Goal: Navigation & Orientation: Find specific page/section

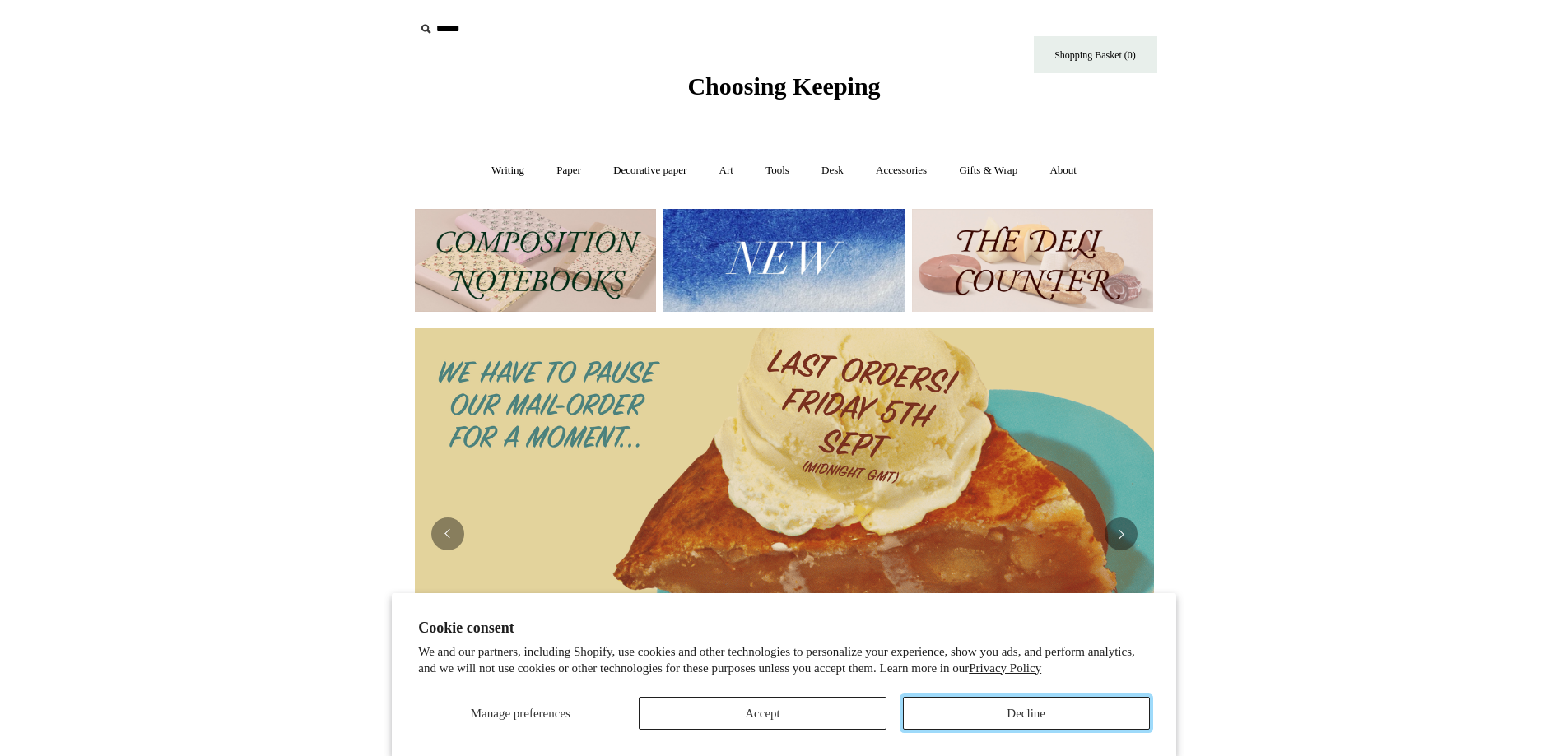
click at [1045, 713] on button "Decline" at bounding box center [1027, 713] width 247 height 33
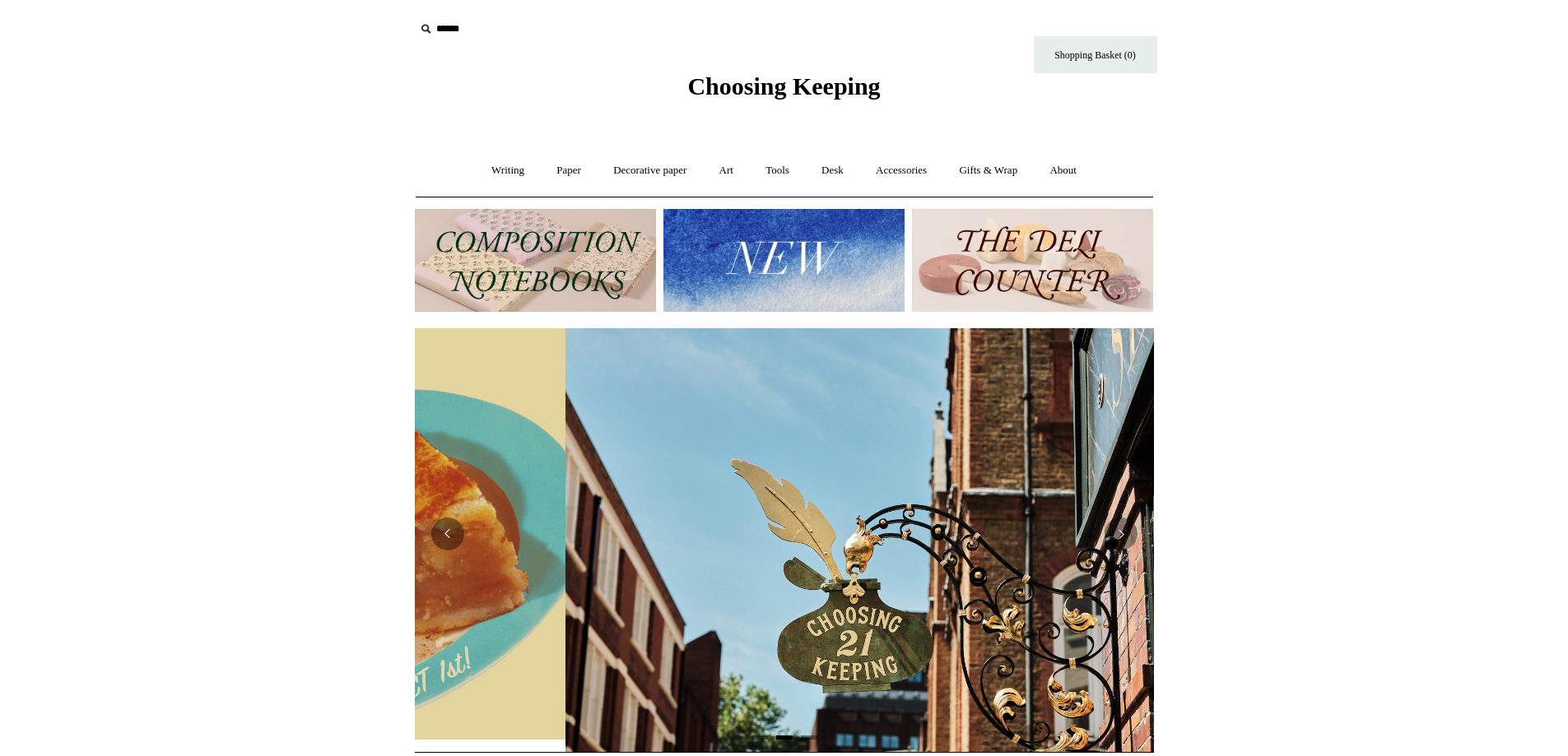
scroll to position [0, 740]
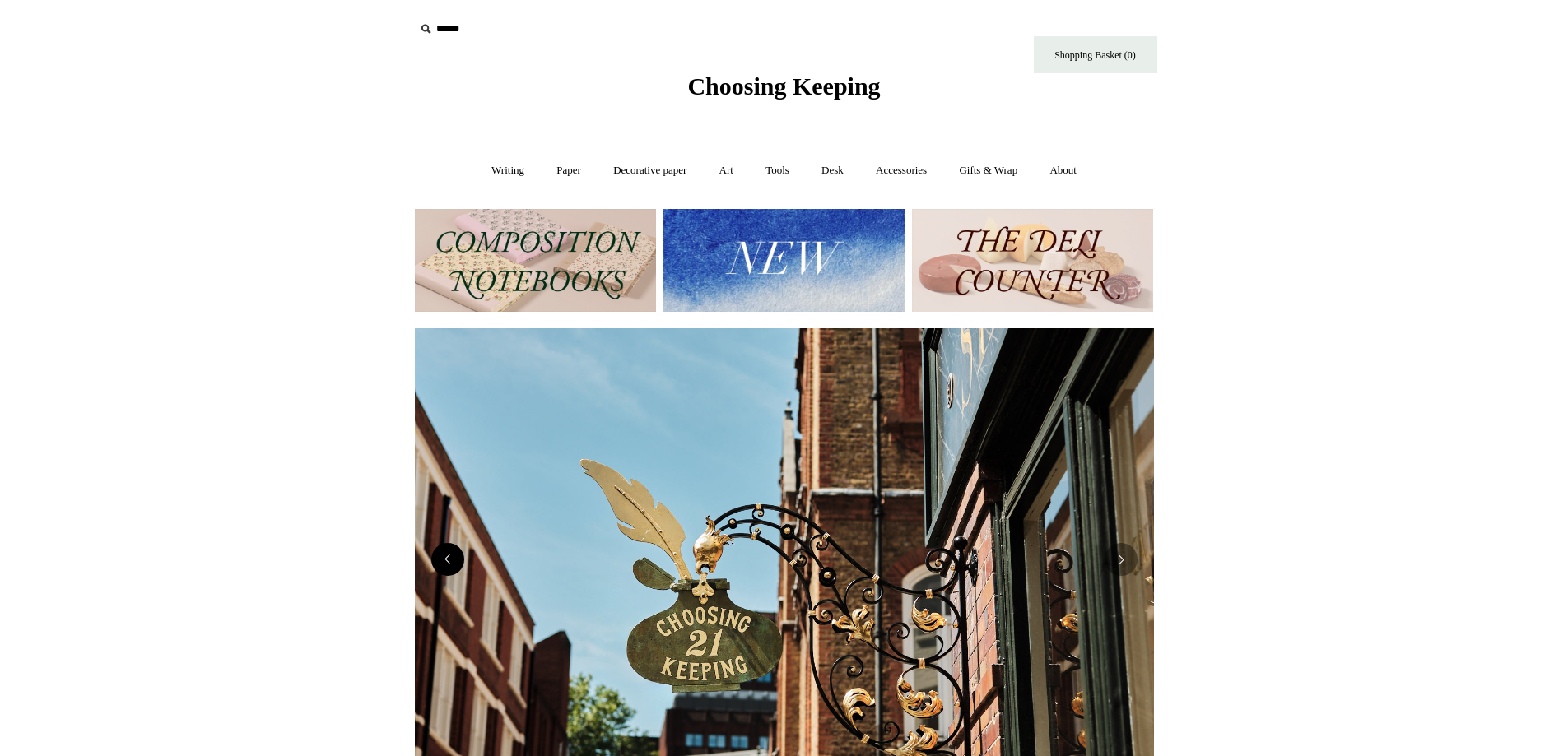
click at [458, 564] on button "Previous" at bounding box center [447, 559] width 33 height 33
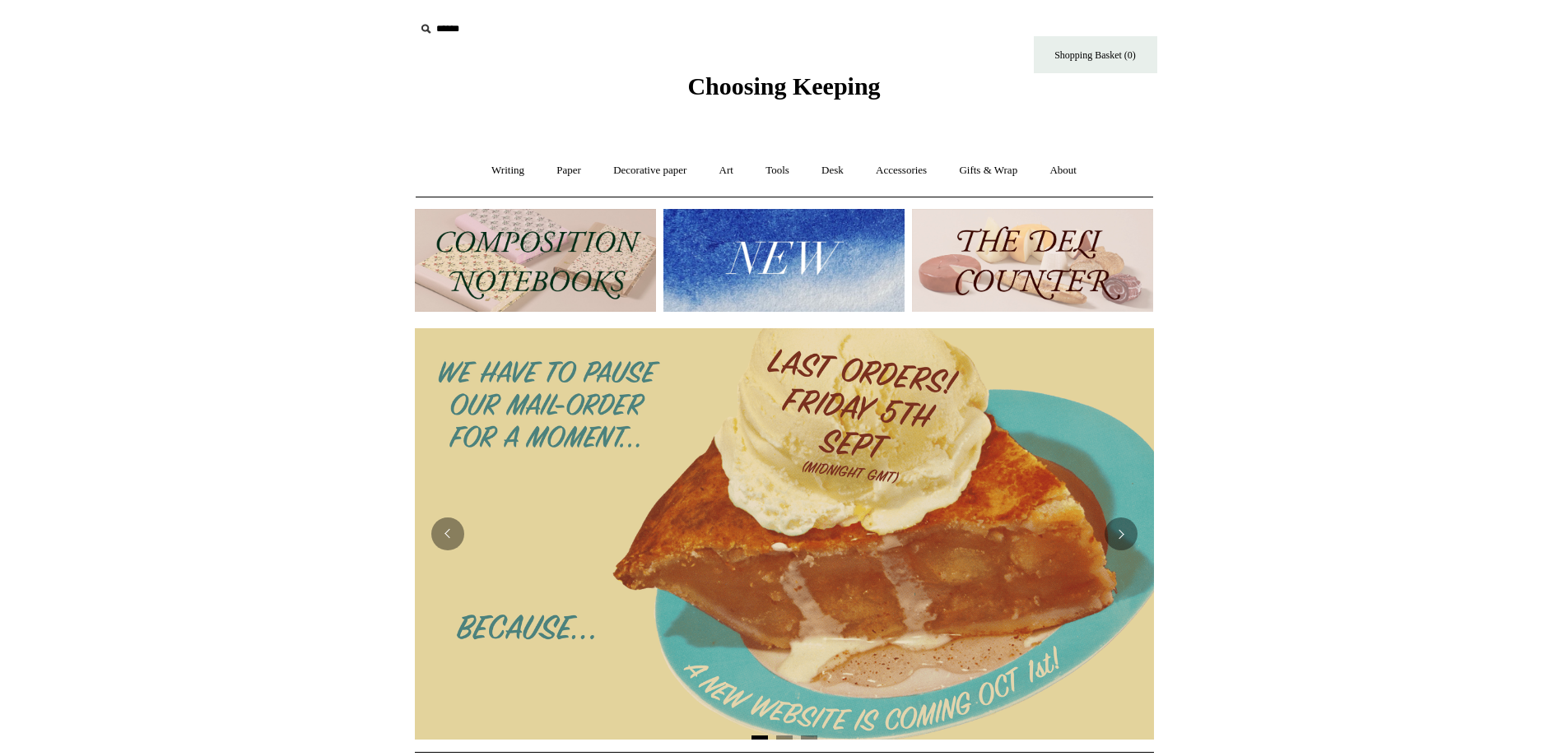
scroll to position [55, 0]
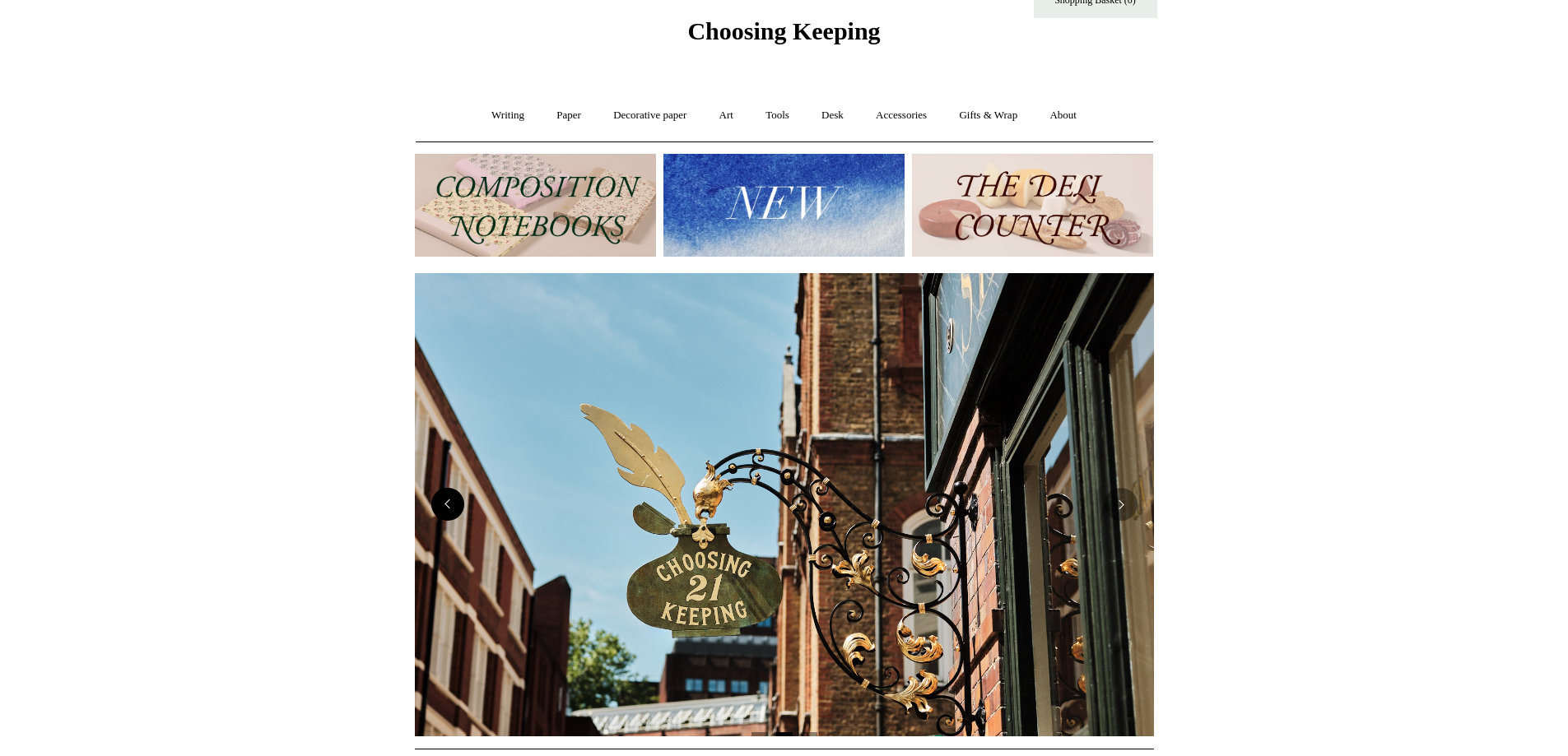
click at [460, 505] on button "Previous" at bounding box center [447, 504] width 33 height 33
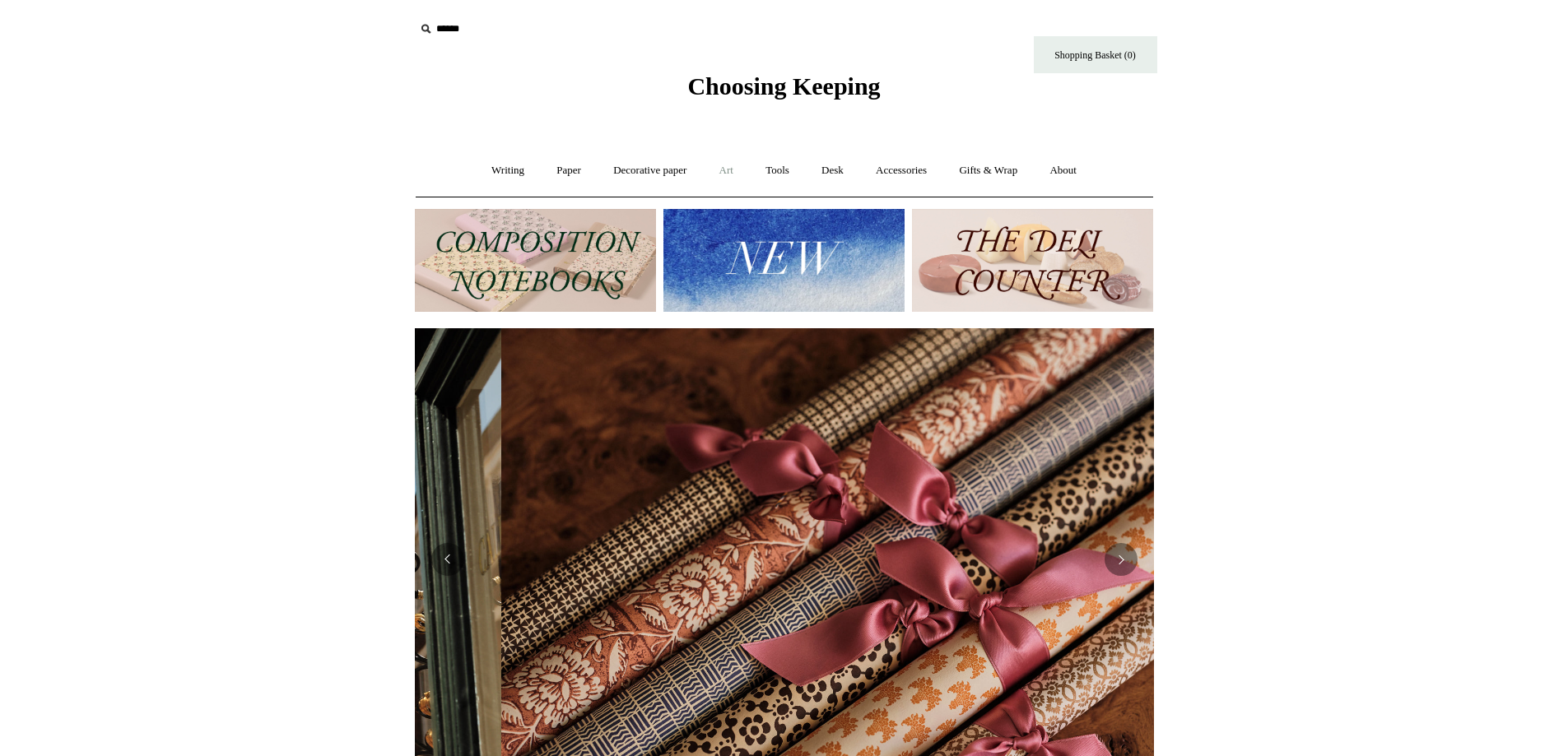
scroll to position [0, 1478]
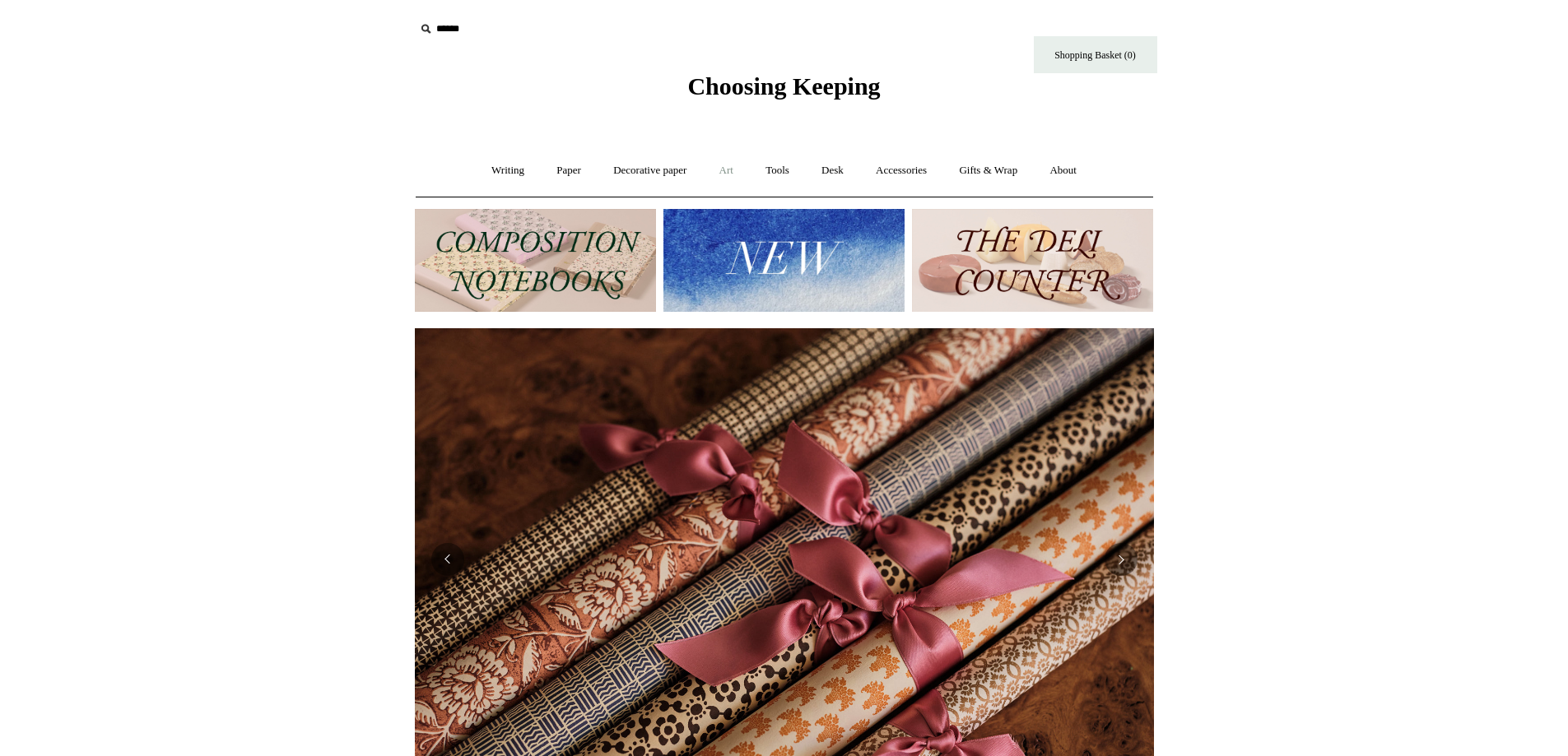
click at [727, 168] on link "Art +" at bounding box center [726, 170] width 44 height 44
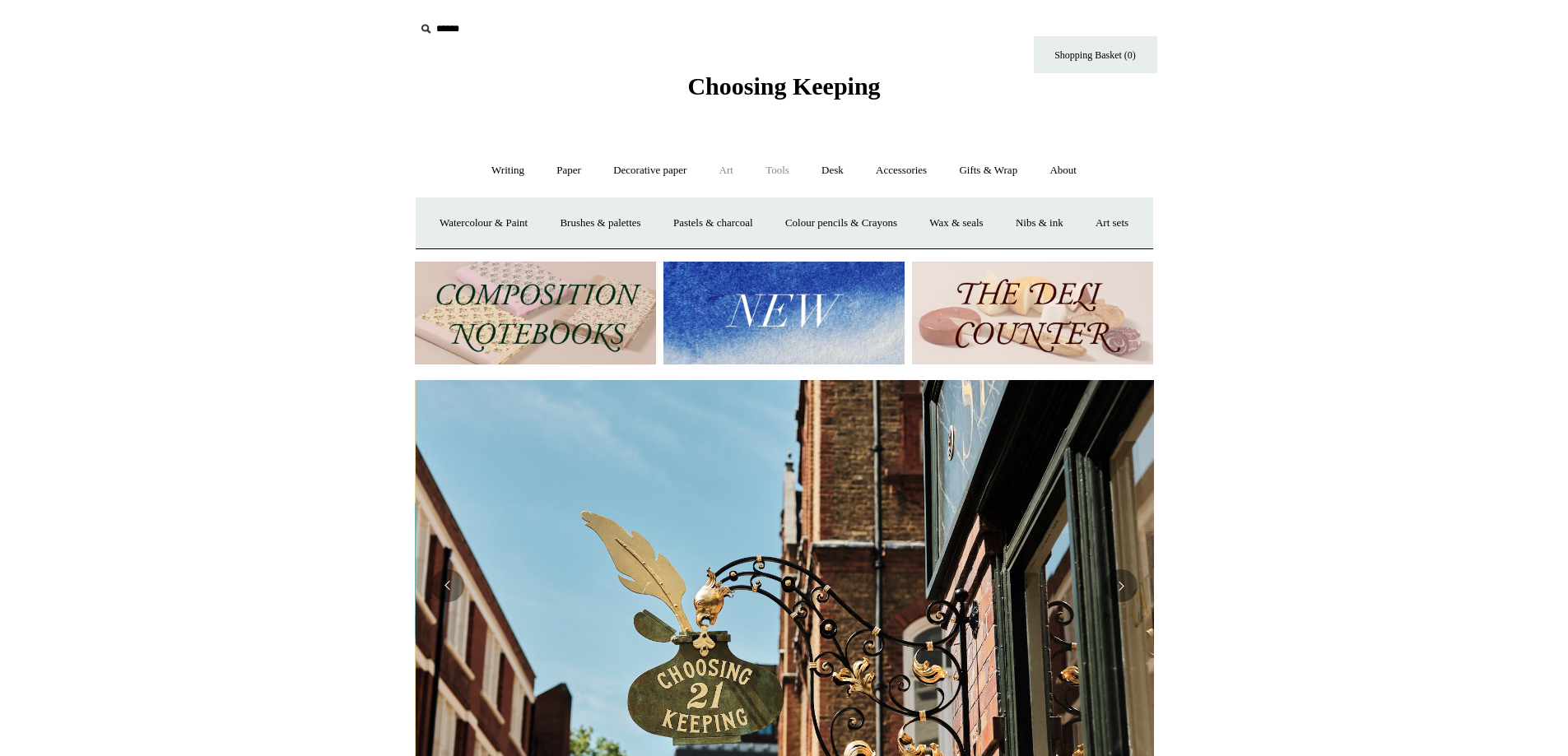
scroll to position [0, 740]
click at [800, 174] on link "Tools +" at bounding box center [777, 170] width 53 height 44
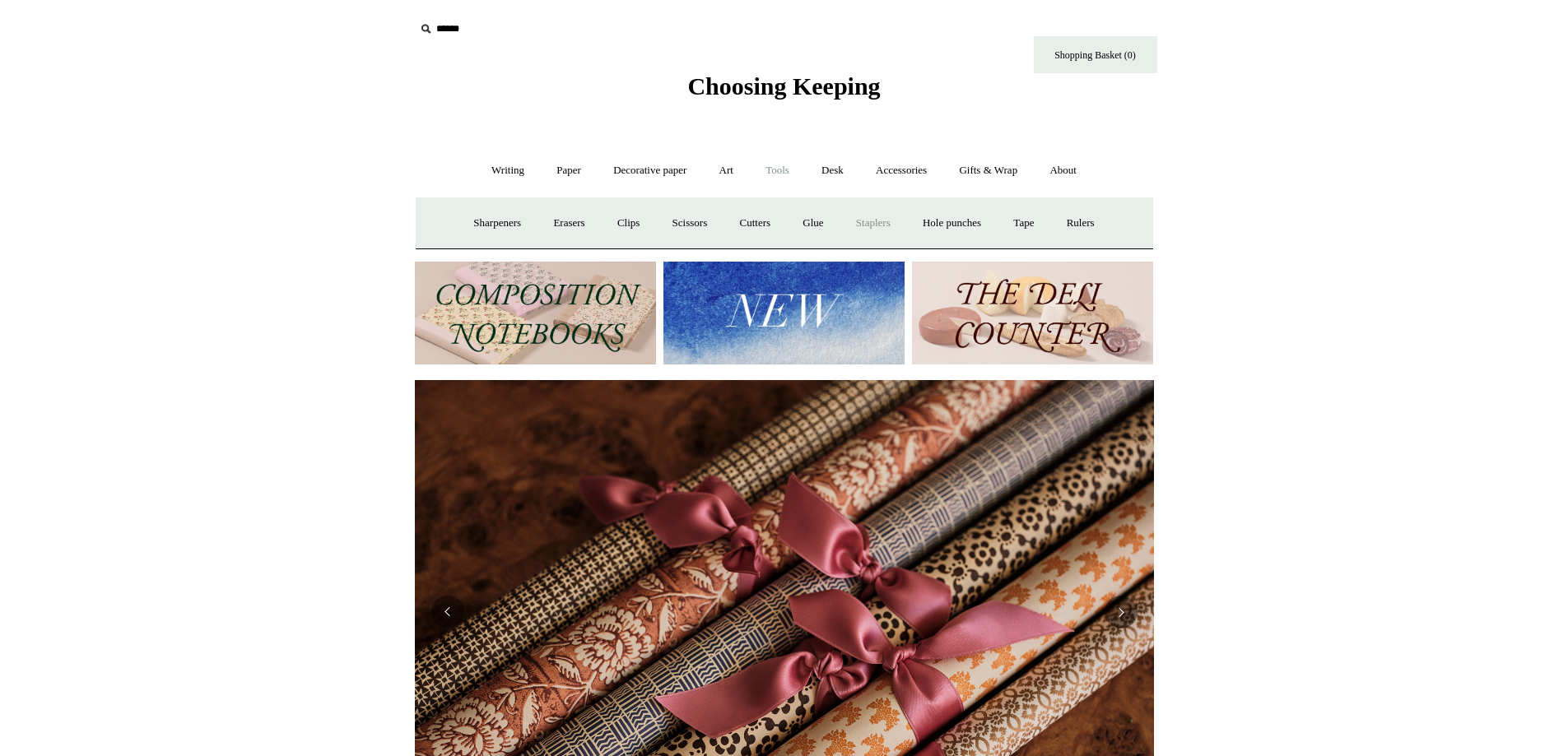
scroll to position [0, 1478]
click at [1047, 221] on link "Tape +" at bounding box center [1024, 223] width 50 height 44
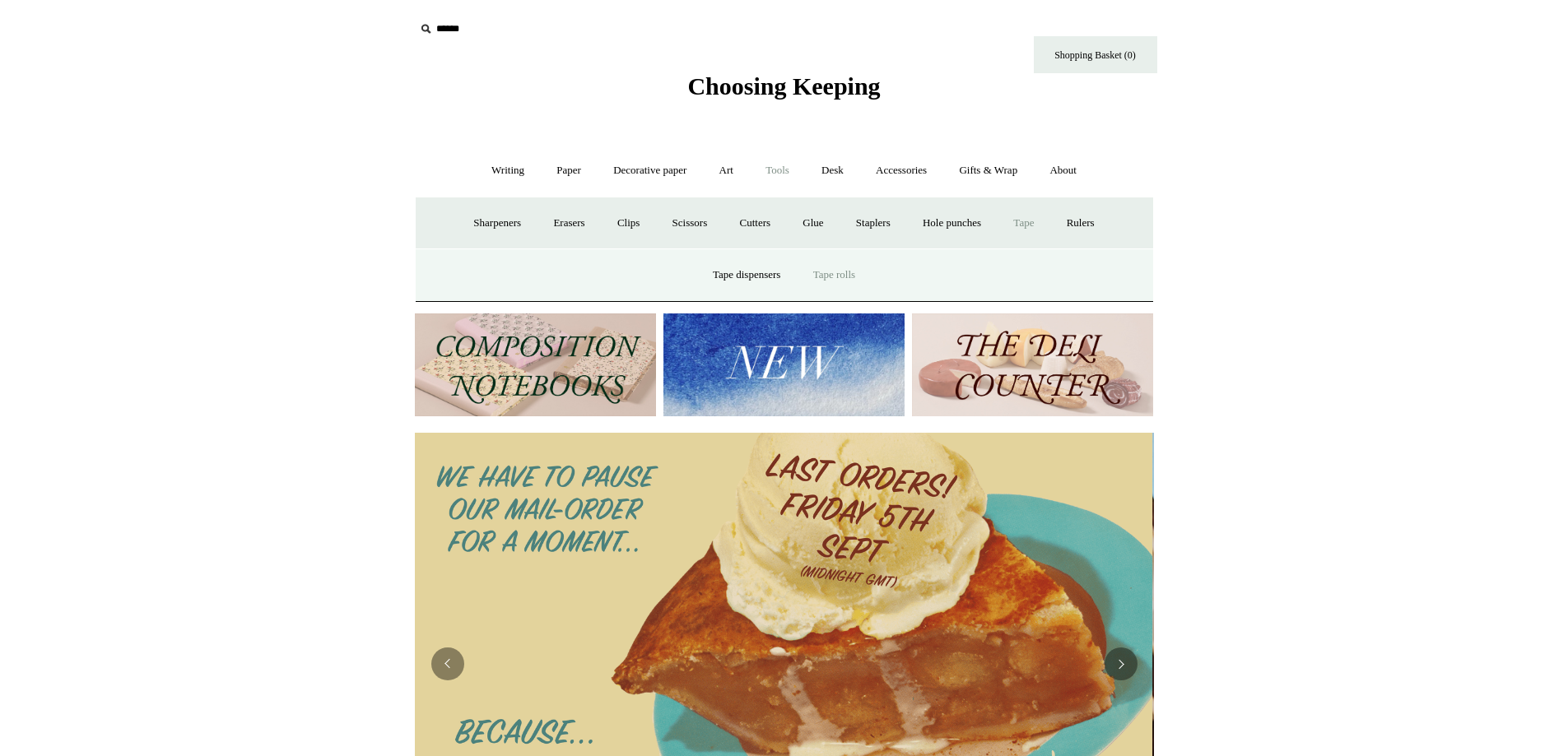
scroll to position [0, 0]
click at [866, 272] on link "Tape rolls" at bounding box center [834, 275] width 72 height 44
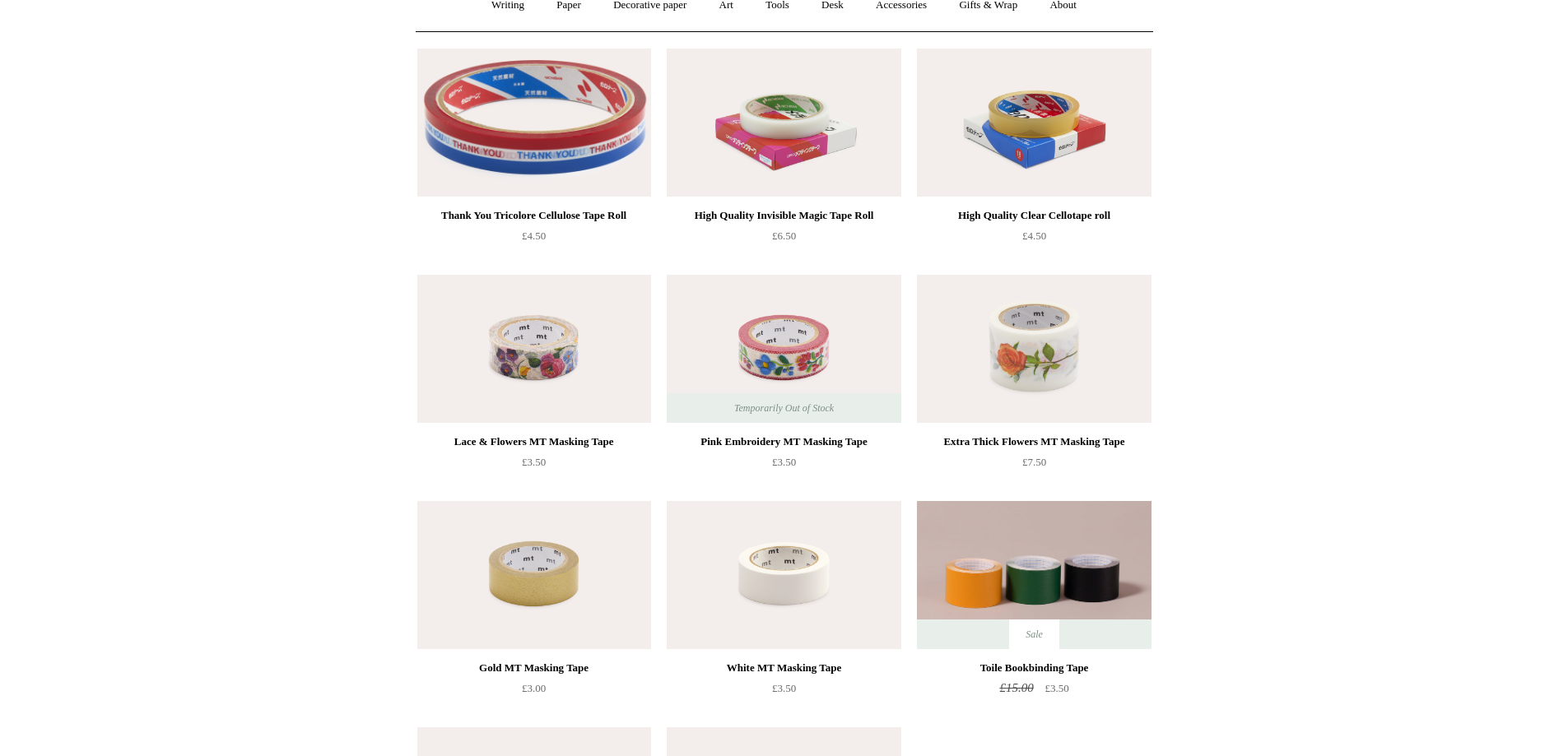
scroll to position [164, 0]
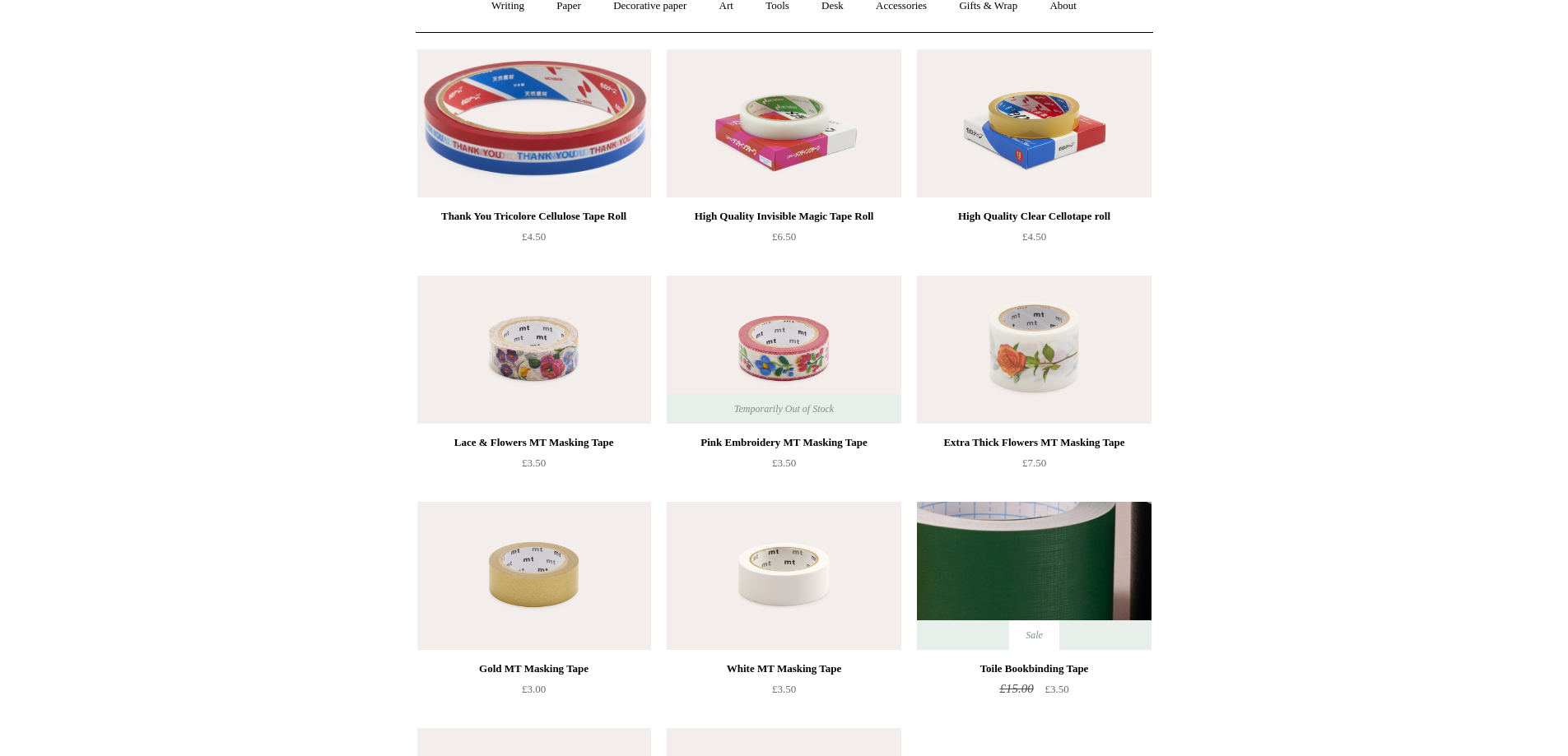
click at [1113, 552] on img at bounding box center [1034, 576] width 234 height 148
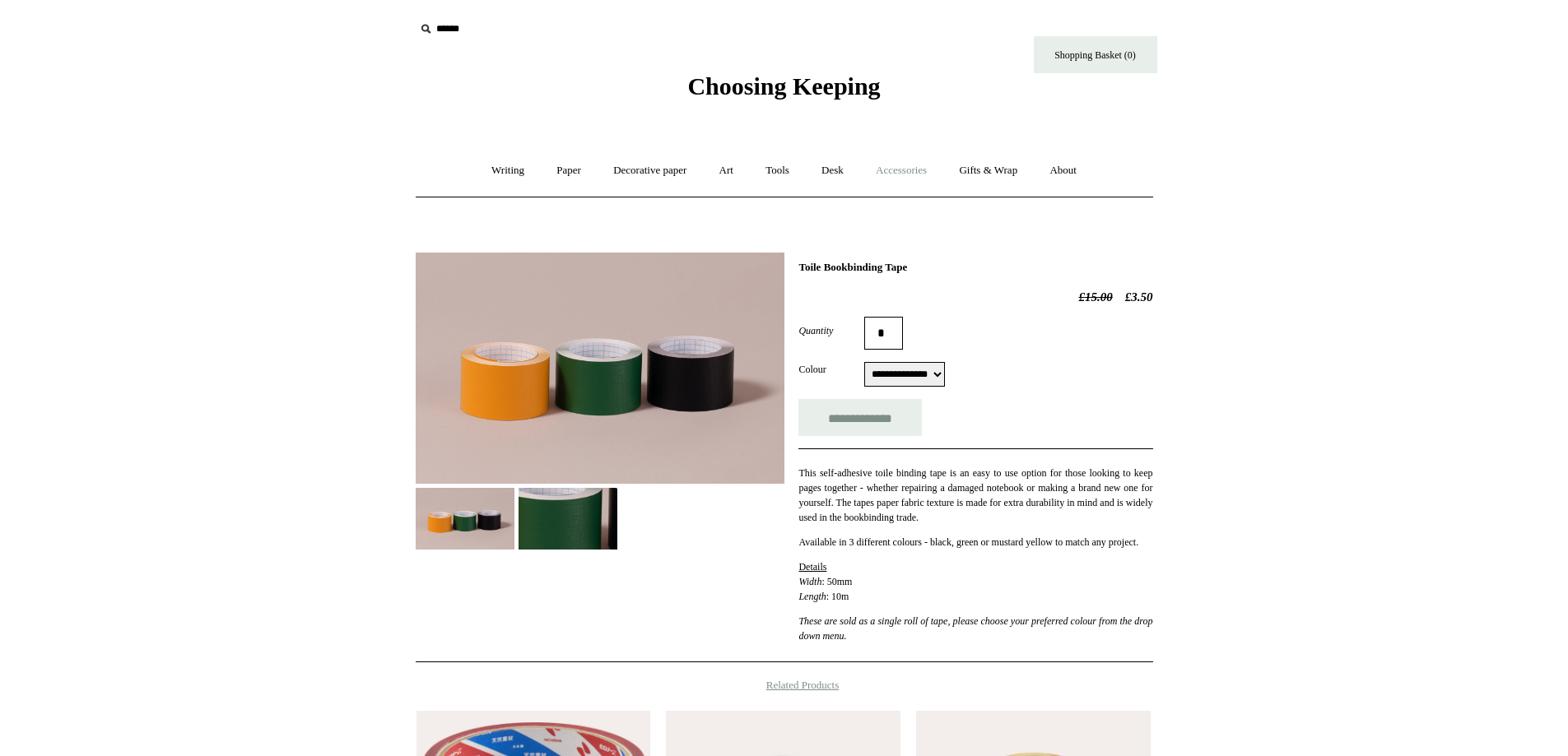
click at [933, 177] on link "Accessories +" at bounding box center [901, 170] width 80 height 44
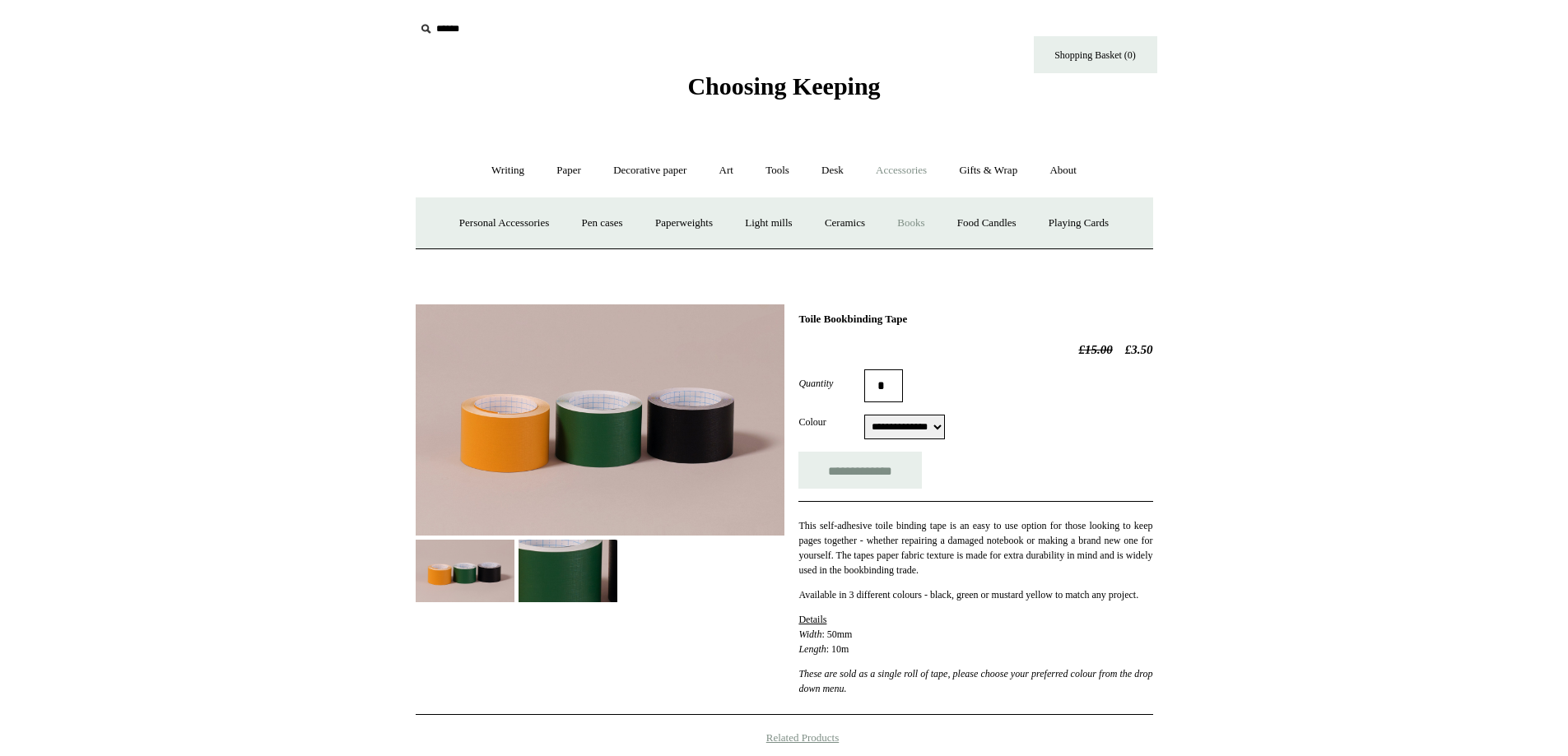
click at [927, 217] on link "Books" at bounding box center [911, 223] width 57 height 44
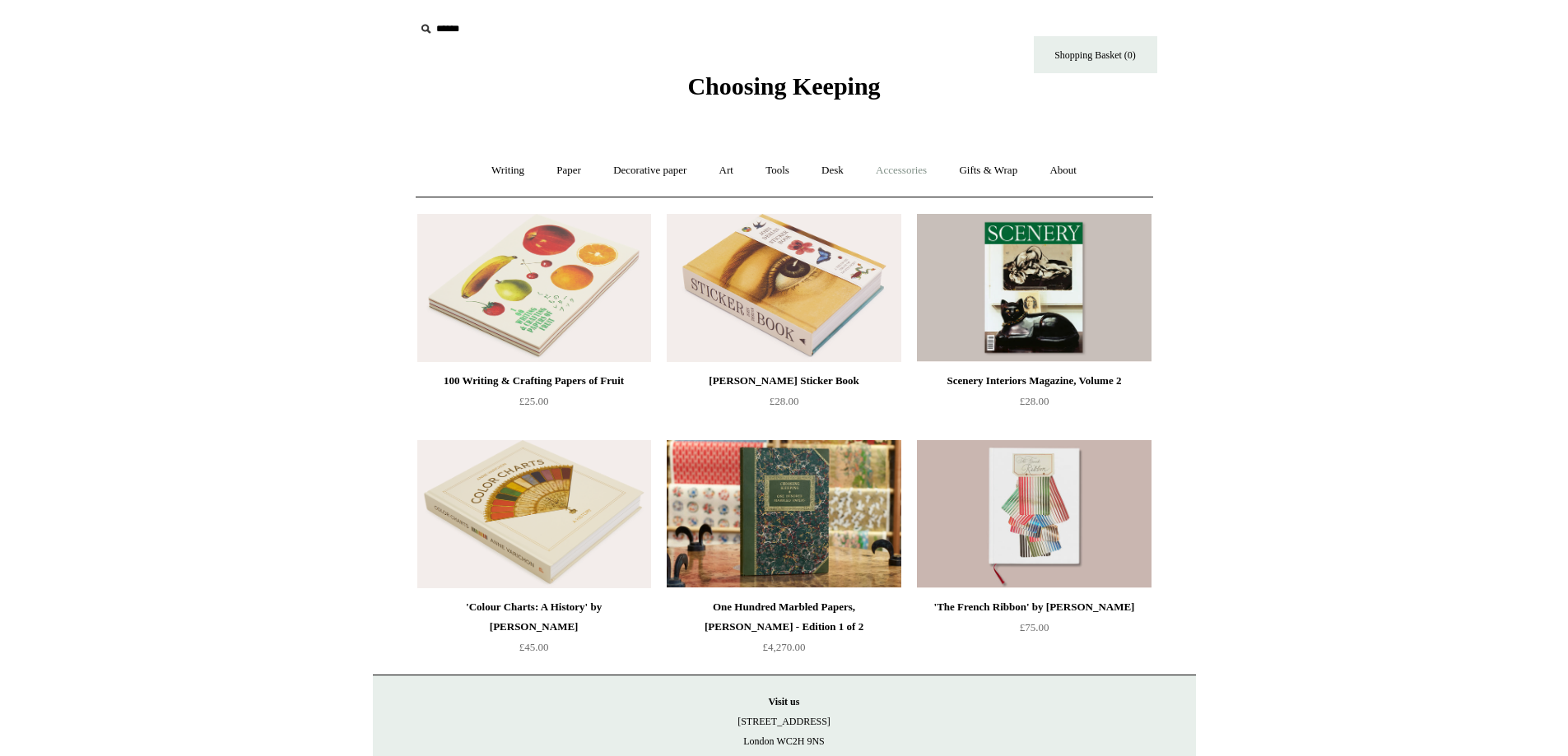
click at [926, 180] on link "Accessories +" at bounding box center [901, 170] width 80 height 44
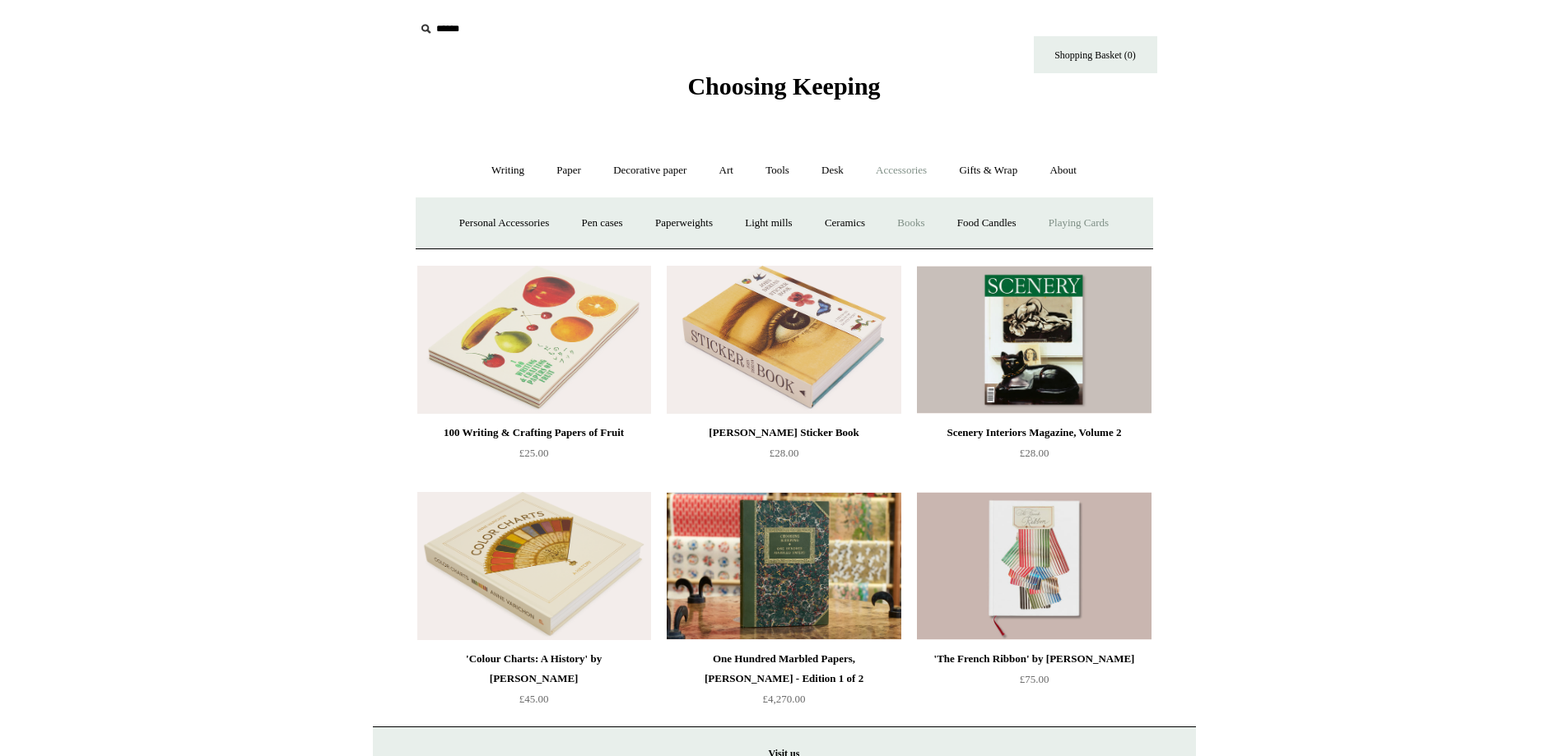
click at [1086, 229] on link "Playing Cards" at bounding box center [1079, 223] width 90 height 44
